Goal: Task Accomplishment & Management: Complete application form

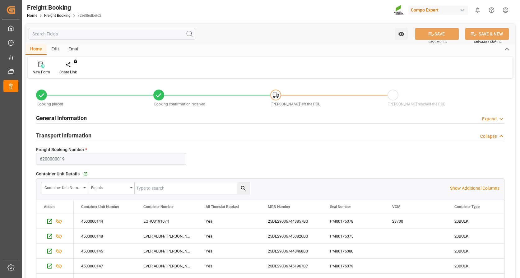
scroll to position [62, 0]
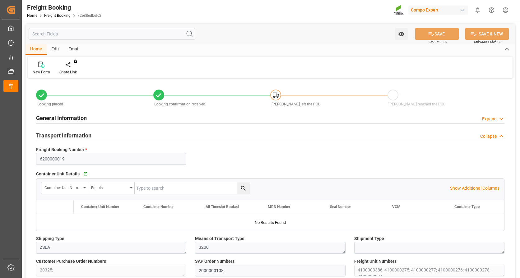
type input "Evergreen"
type input "Evergreen Marine Corp."
type input "9943279"
type input "NLRTM"
type input "THPAT"
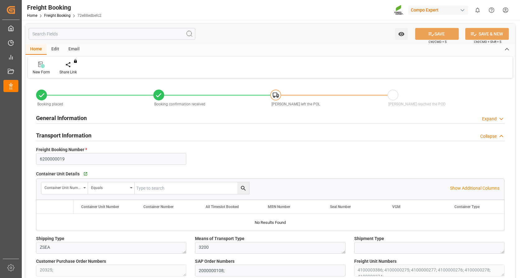
type input "0"
type input "262768"
type input "[DATE] 01:00"
type input "[DATE] 20:00"
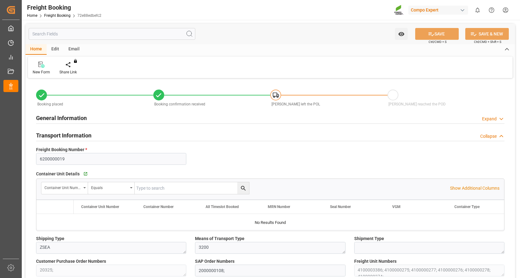
type input "[DATE] 00:01"
type input "[DATE] 12:00"
type input "[DATE] 09:01"
type input "[DATE] 13:18"
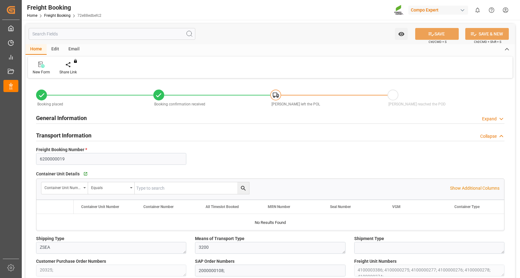
type input "[DATE] 16:03"
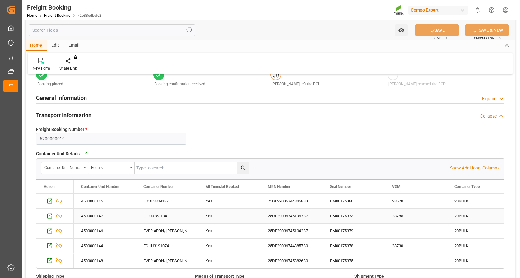
scroll to position [31, 0]
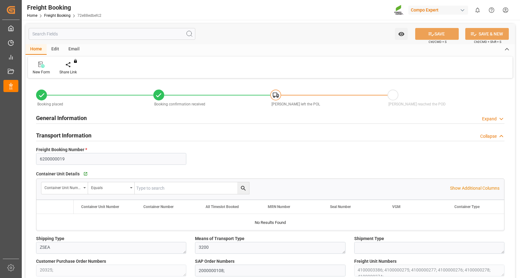
type input "Evergreen"
type input "Evergreen Marine Corp."
type input "9943279"
type input "NLRTM"
type input "THPAT"
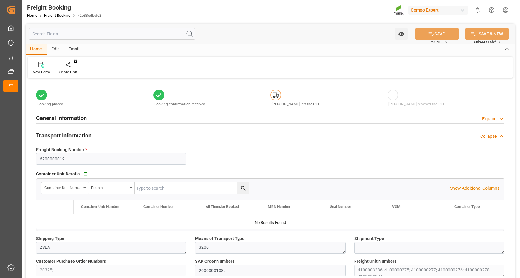
type input "0"
type input "262768"
type input "[DATE] 01:00"
type input "[DATE] 20:00"
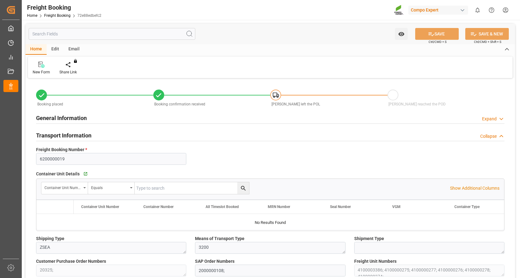
type input "[DATE] 00:01"
type input "[DATE] 12:00"
type input "[DATE] 09:01"
type input "[DATE] 13:18"
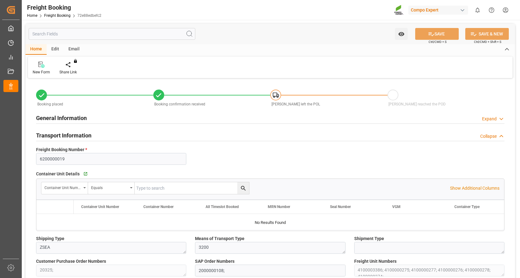
type input "[DATE] 16:03"
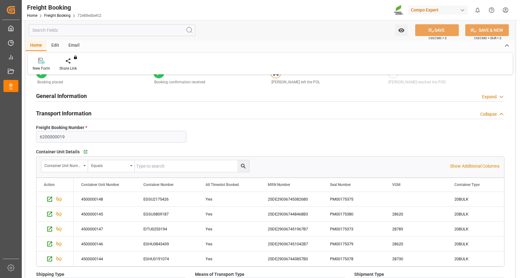
scroll to position [31, 0]
